Goal: Go to known website: Access a specific website the user already knows

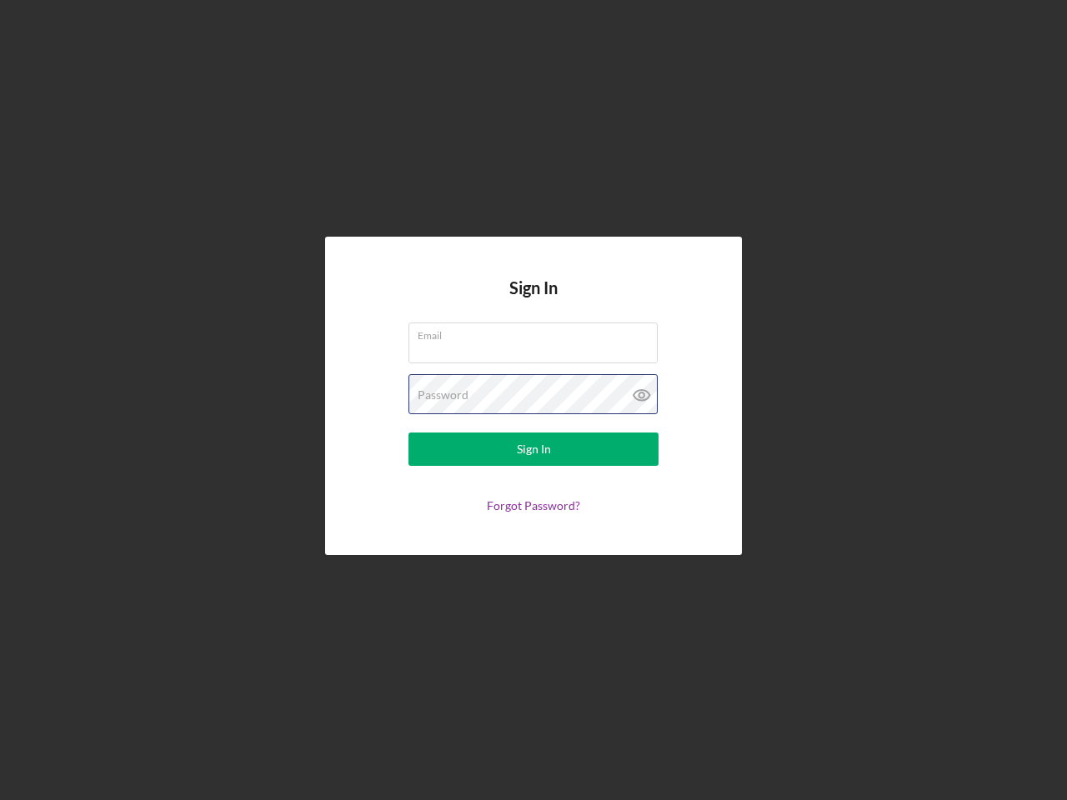
click at [534, 400] on div "Password" at bounding box center [533, 395] width 250 height 42
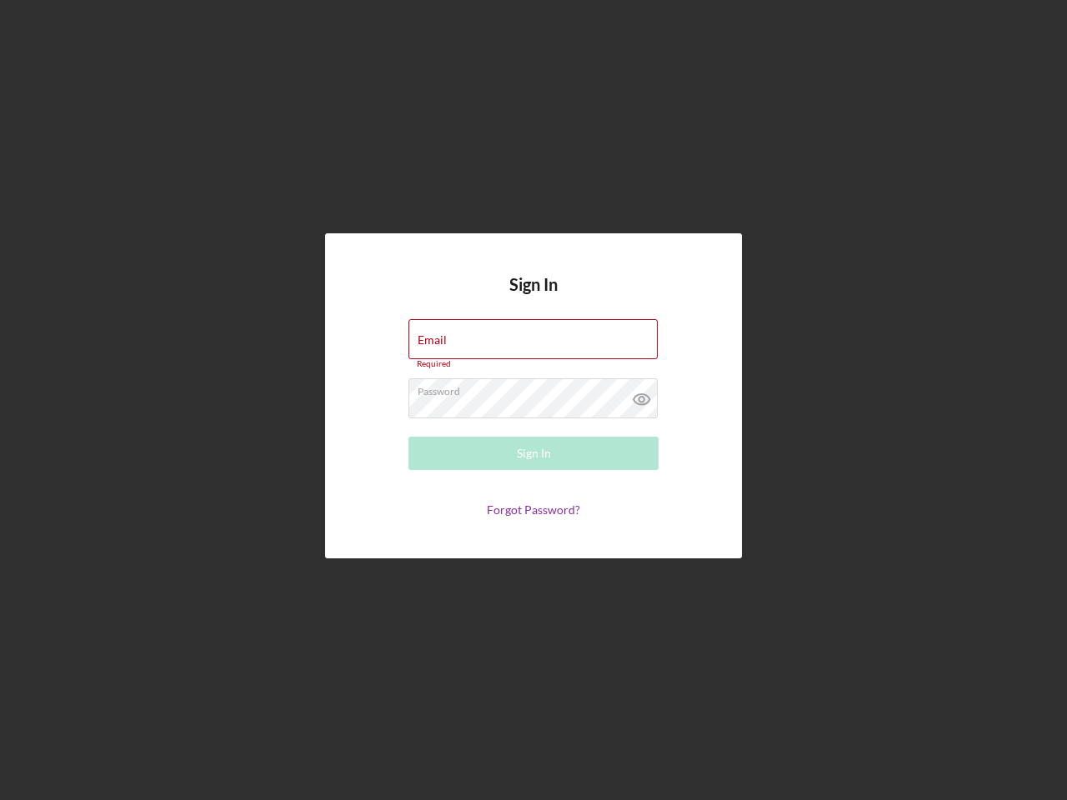
click at [642, 395] on icon at bounding box center [642, 399] width 42 height 42
